Goal: Task Accomplishment & Management: Manage account settings

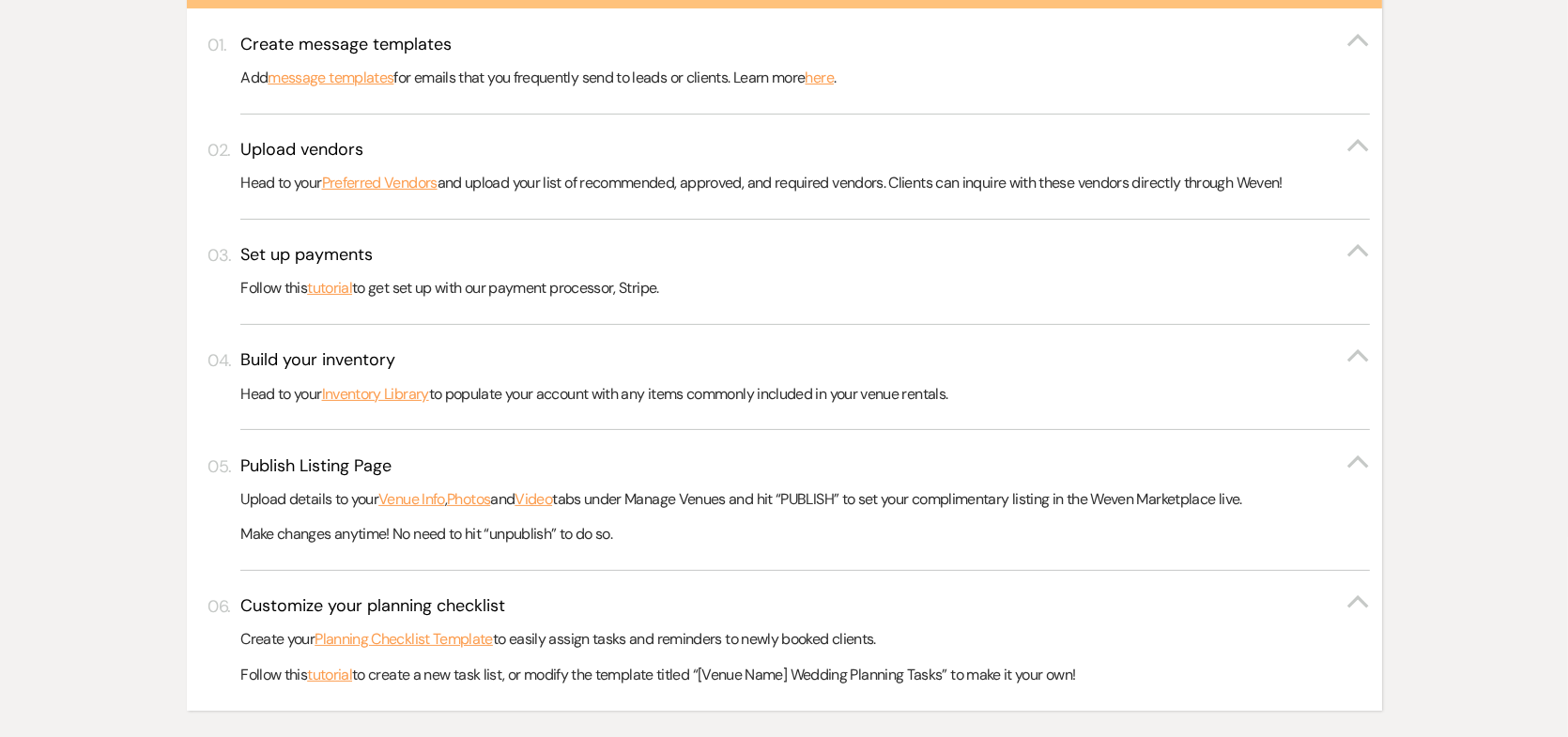
scroll to position [751, 0]
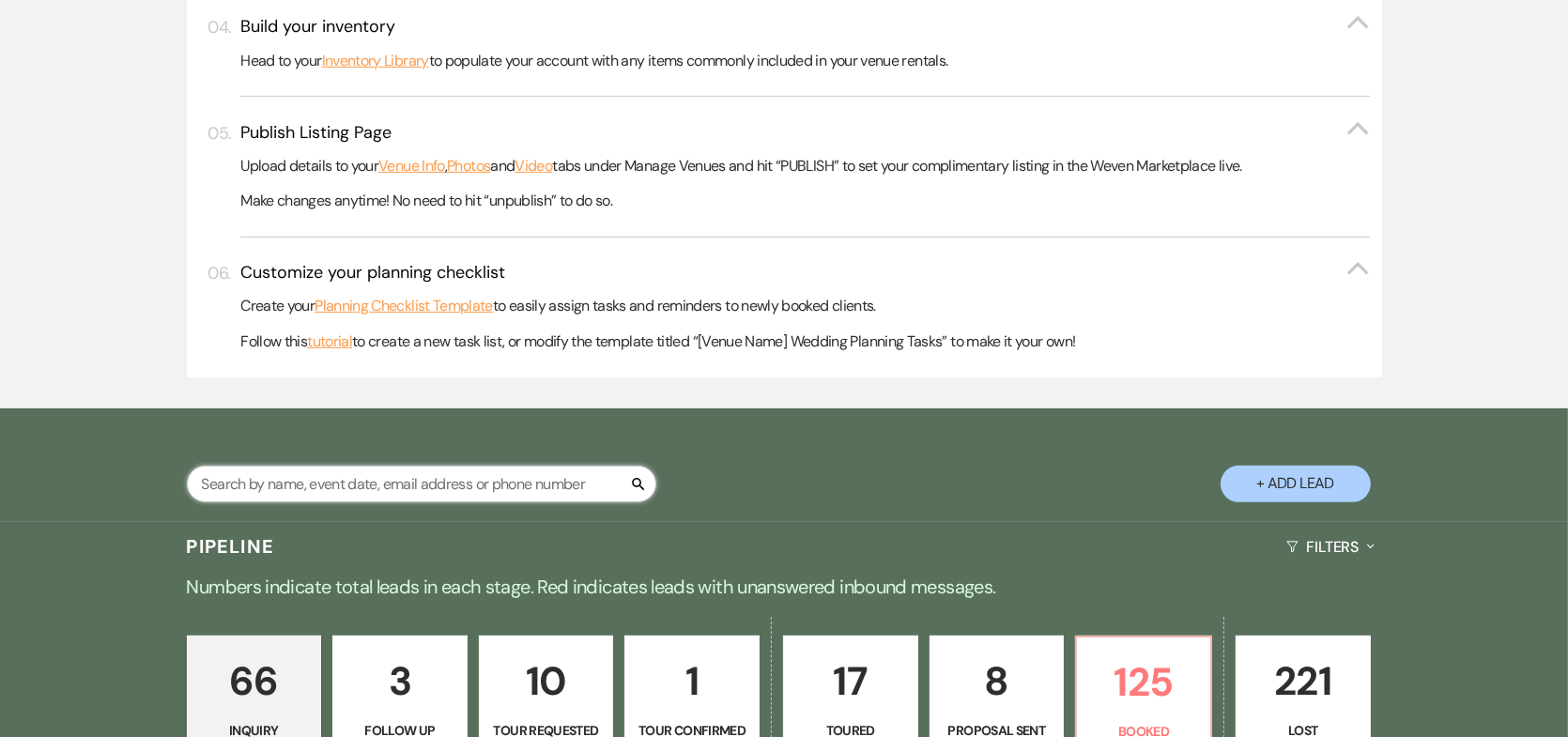
click at [454, 472] on input "text" at bounding box center [422, 483] width 469 height 36
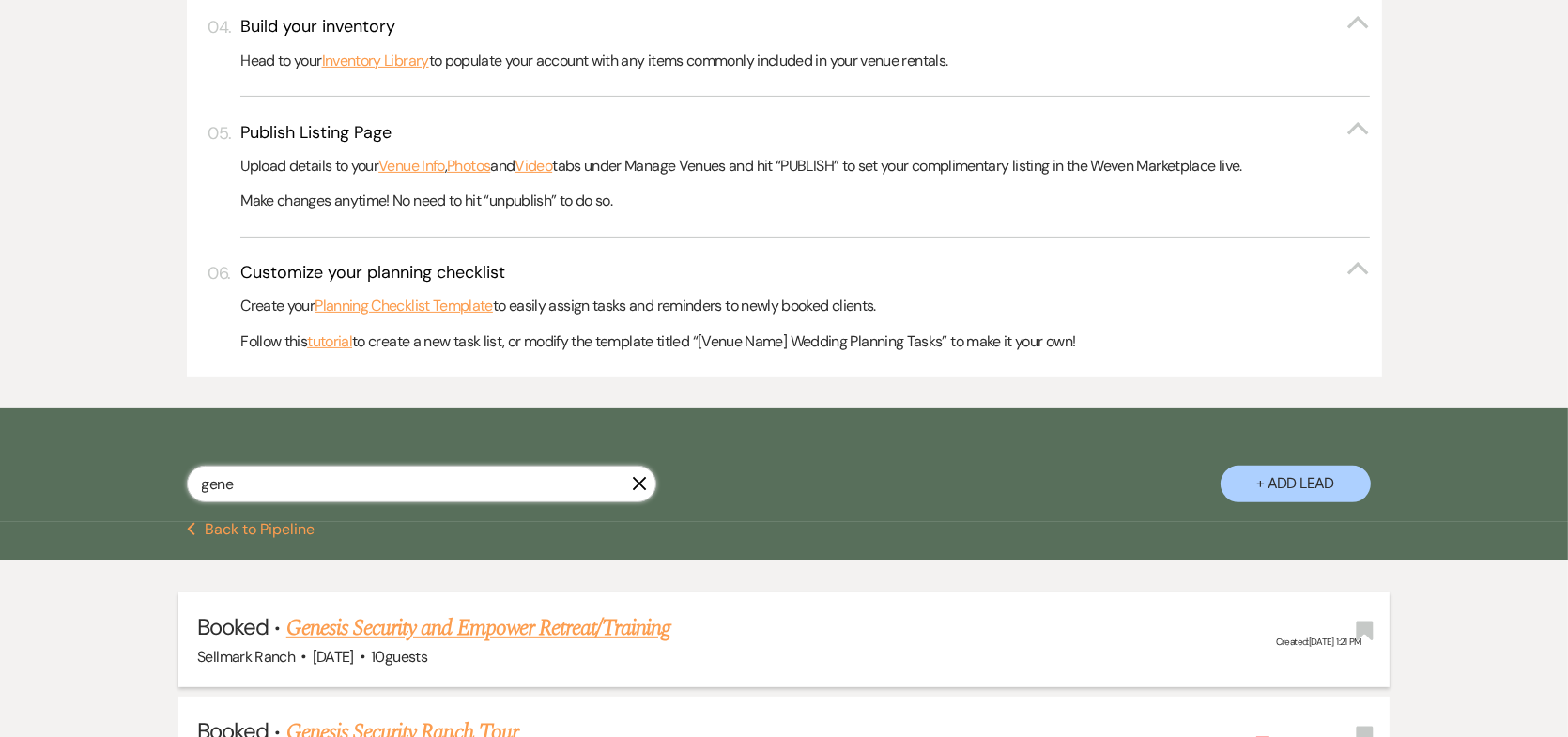
type input "gene"
click at [392, 630] on link "Genesis Security and Empower Retreat/Training" at bounding box center [479, 627] width 385 height 33
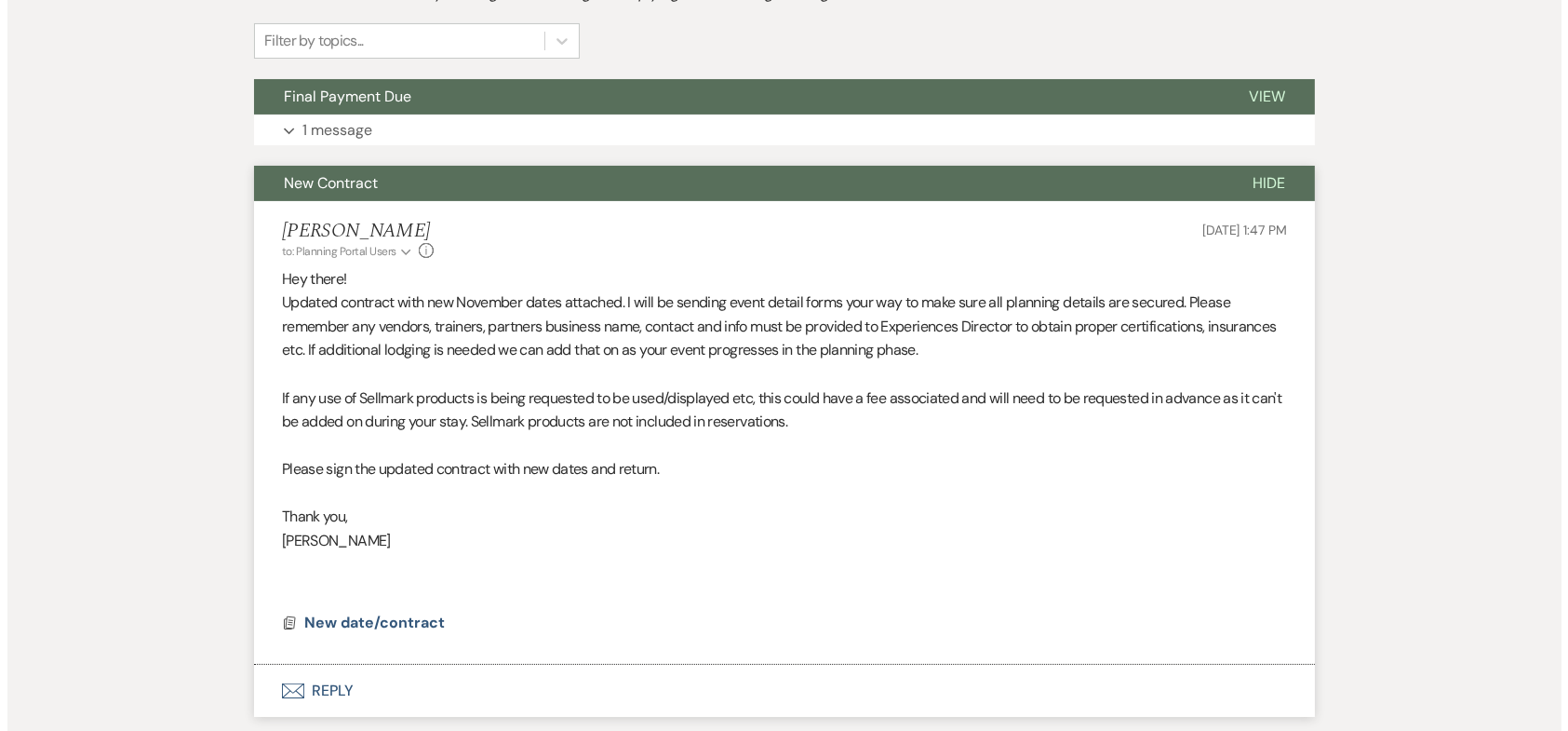
scroll to position [279, 0]
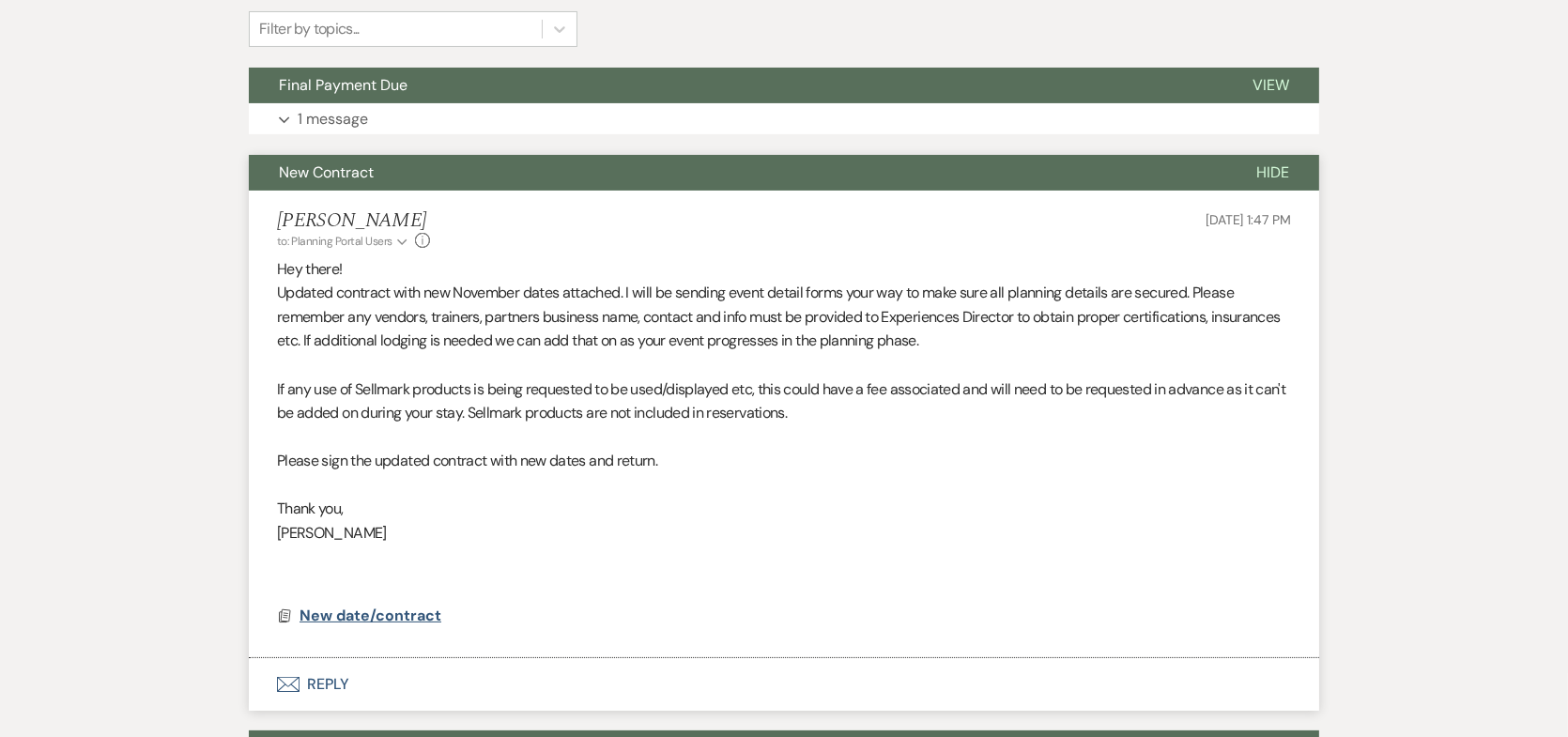
click at [376, 611] on span "New date/contract" at bounding box center [370, 615] width 142 height 20
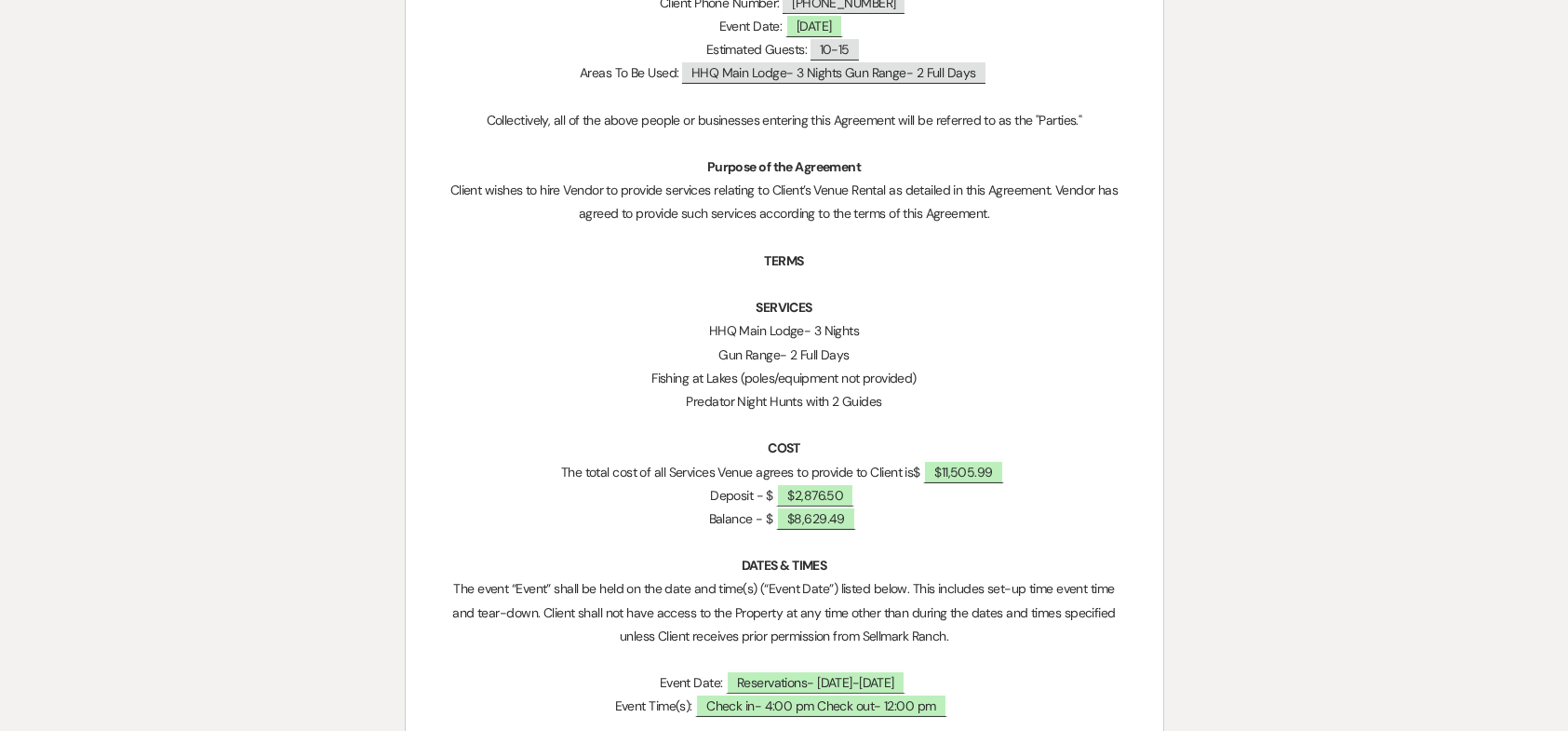
scroll to position [931, 0]
